Goal: Information Seeking & Learning: Learn about a topic

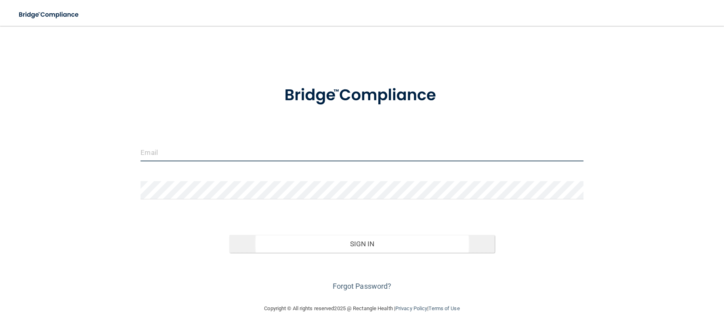
type input "[EMAIL_ADDRESS][DOMAIN_NAME]"
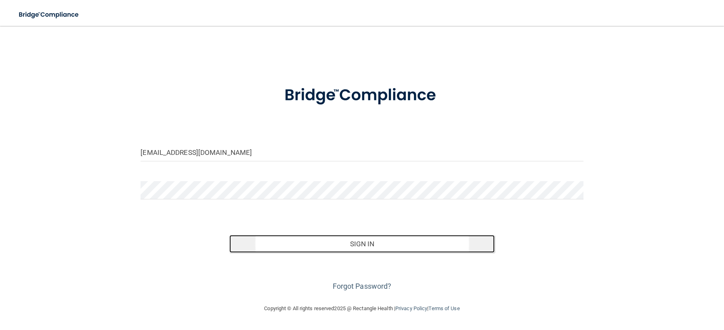
click at [352, 246] on button "Sign In" at bounding box center [362, 244] width 266 height 18
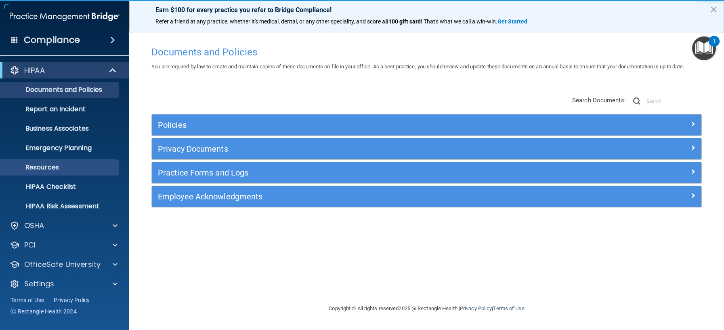
scroll to position [6, 0]
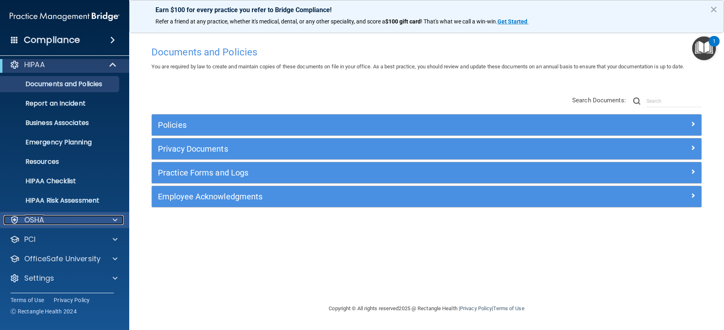
click at [112, 217] on div at bounding box center [114, 220] width 20 height 10
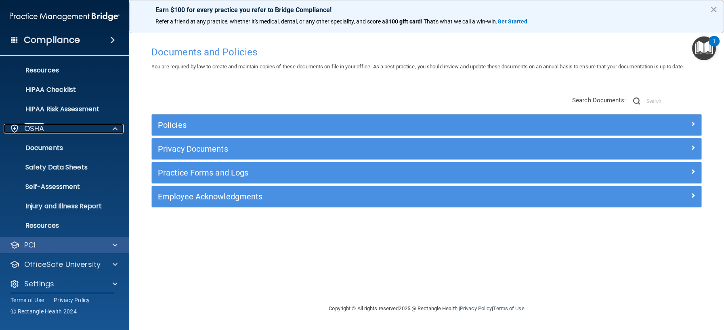
scroll to position [103, 0]
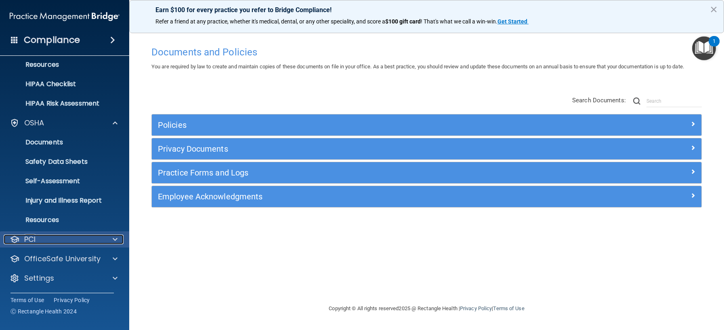
click at [113, 237] on span at bounding box center [115, 239] width 5 height 10
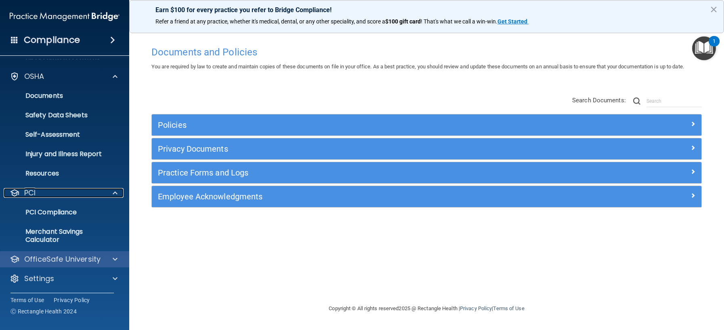
scroll to position [149, 0]
click at [118, 257] on div at bounding box center [114, 259] width 20 height 10
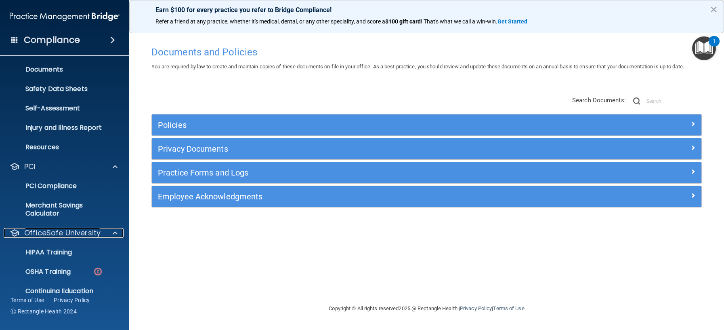
scroll to position [208, 0]
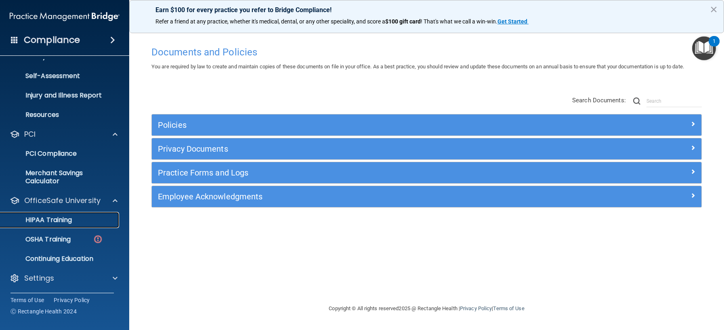
drag, startPoint x: 50, startPoint y: 222, endPoint x: 57, endPoint y: 220, distance: 7.2
click at [50, 222] on p "HIPAA Training" at bounding box center [38, 220] width 67 height 8
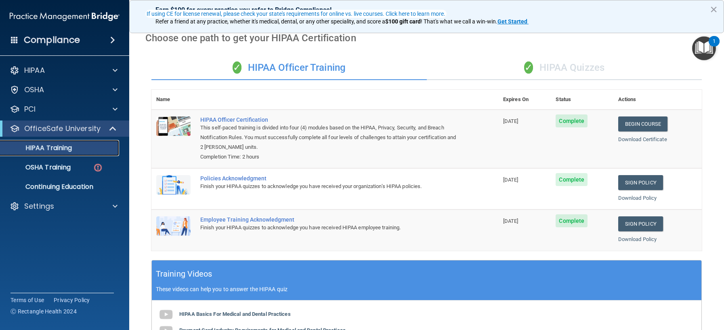
scroll to position [121, 0]
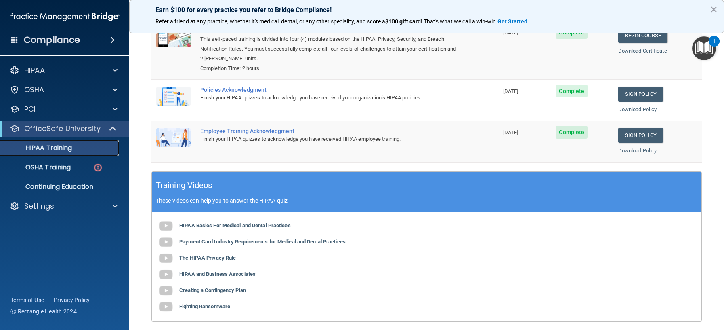
click at [55, 149] on p "HIPAA Training" at bounding box center [38, 148] width 67 height 8
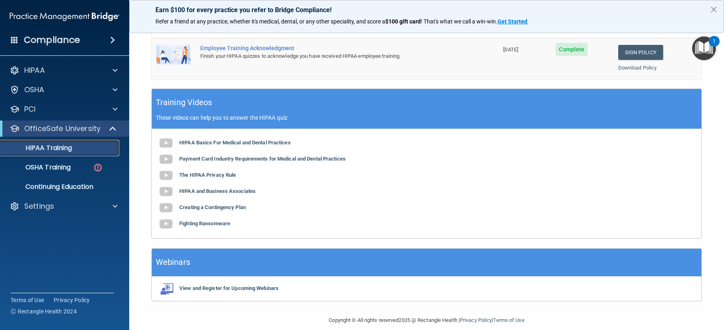
scroll to position [214, 0]
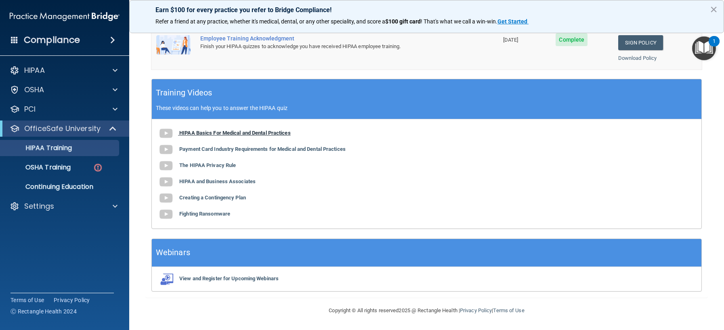
click at [223, 131] on b "HIPAA Basics For Medical and Dental Practices" at bounding box center [234, 133] width 111 height 6
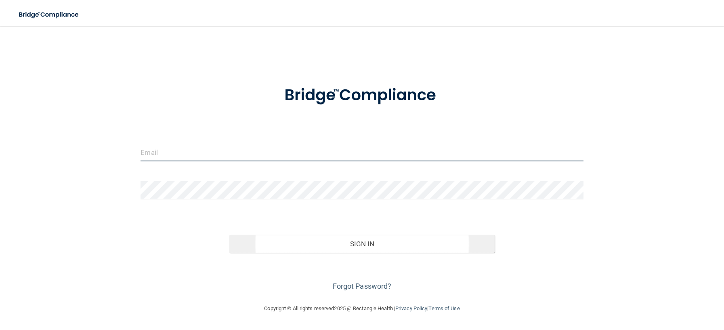
type input "[EMAIL_ADDRESS][DOMAIN_NAME]"
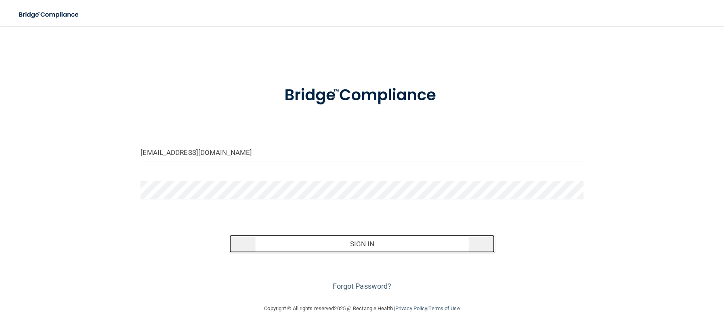
click at [338, 248] on button "Sign In" at bounding box center [362, 244] width 266 height 18
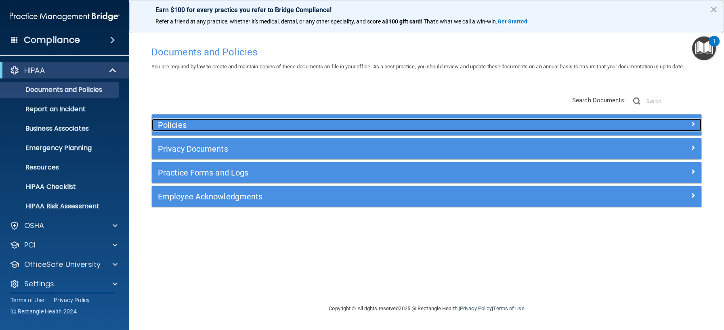
click at [210, 130] on div "Policies" at bounding box center [358, 124] width 412 height 13
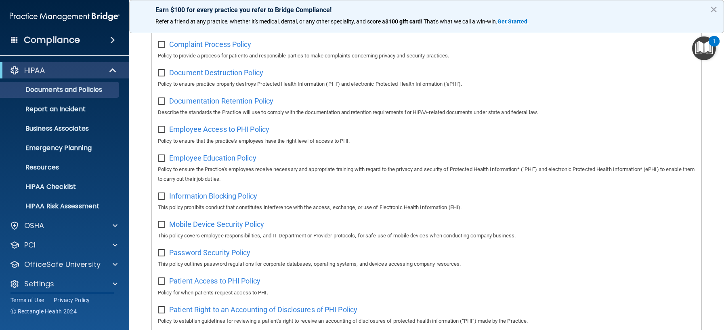
scroll to position [283, 0]
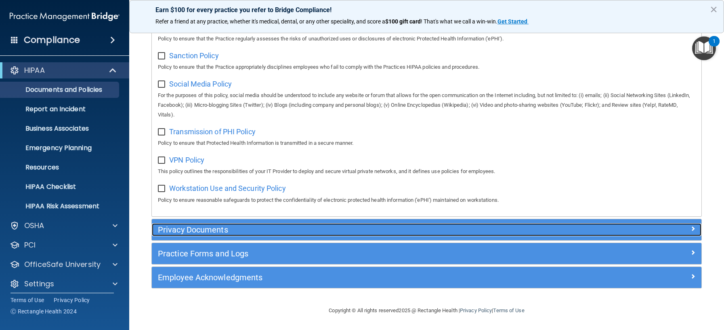
click at [214, 224] on div "Privacy Documents" at bounding box center [358, 229] width 412 height 13
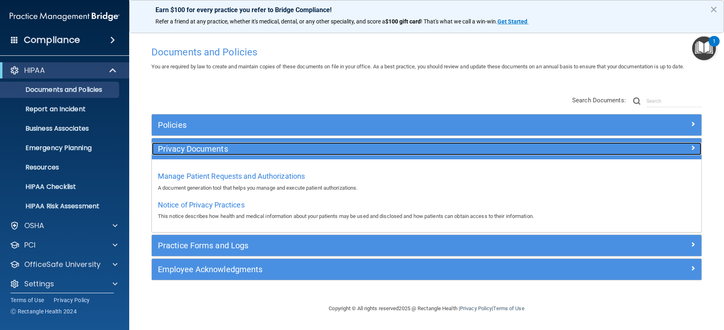
scroll to position [0, 0]
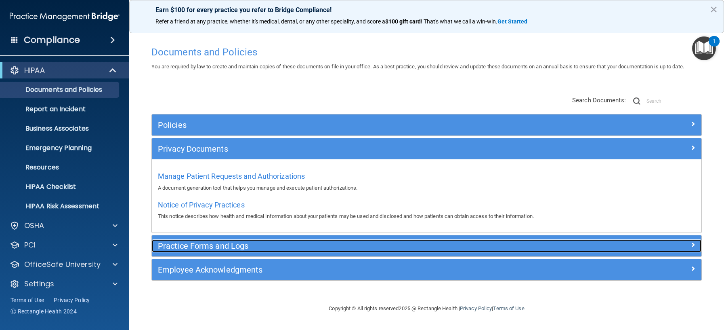
click at [198, 246] on h5 "Practice Forms and Logs" at bounding box center [358, 245] width 400 height 9
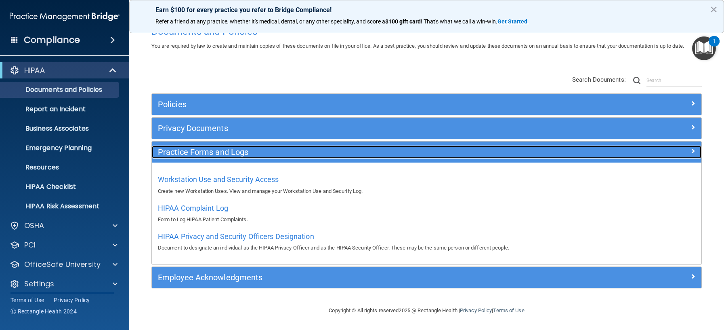
scroll to position [30, 0]
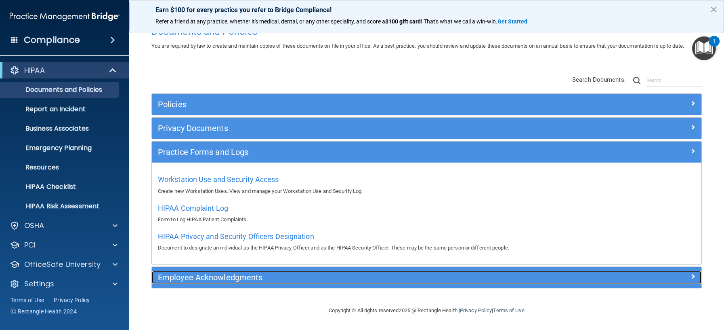
click at [198, 275] on h5 "Employee Acknowledgments" at bounding box center [358, 277] width 400 height 9
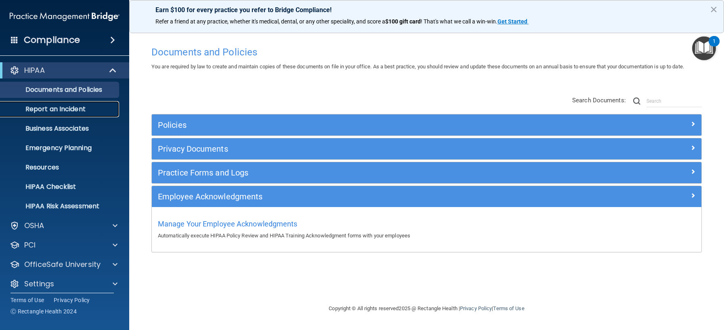
click at [53, 108] on p "Report an Incident" at bounding box center [60, 109] width 110 height 8
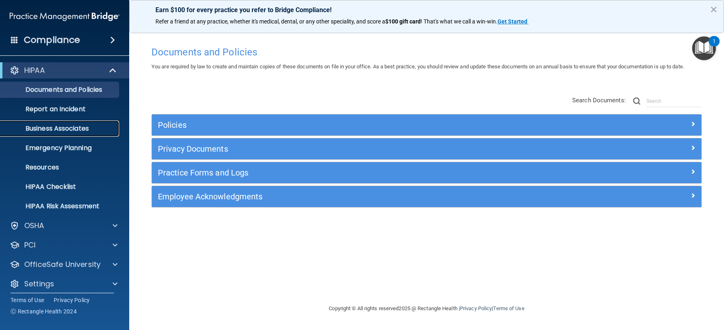
click at [59, 126] on p "Business Associates" at bounding box center [60, 128] width 110 height 8
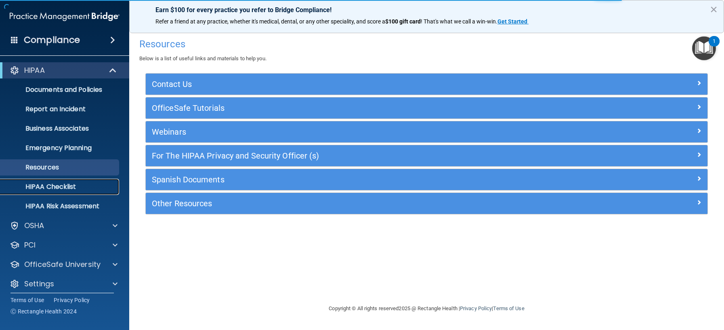
click at [54, 186] on p "HIPAA Checklist" at bounding box center [60, 187] width 110 height 8
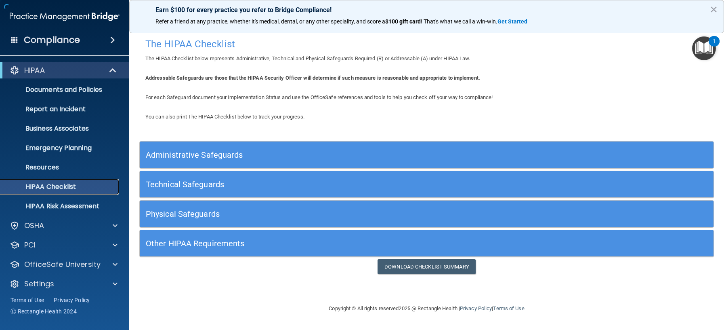
click at [47, 187] on p "HIPAA Checklist" at bounding box center [60, 187] width 110 height 8
